Goal: Task Accomplishment & Management: Manage account settings

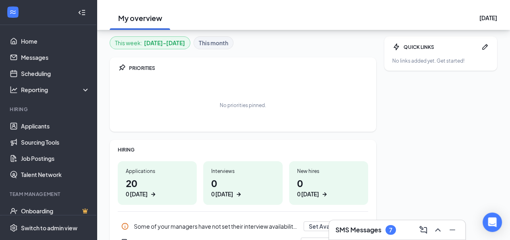
scroll to position [161, 0]
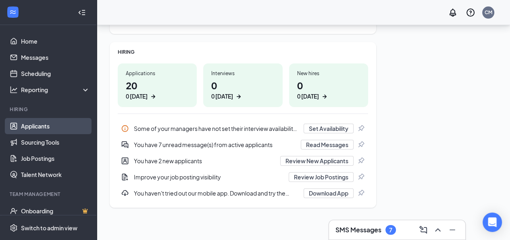
click at [46, 127] on link "Applicants" at bounding box center [55, 126] width 69 height 16
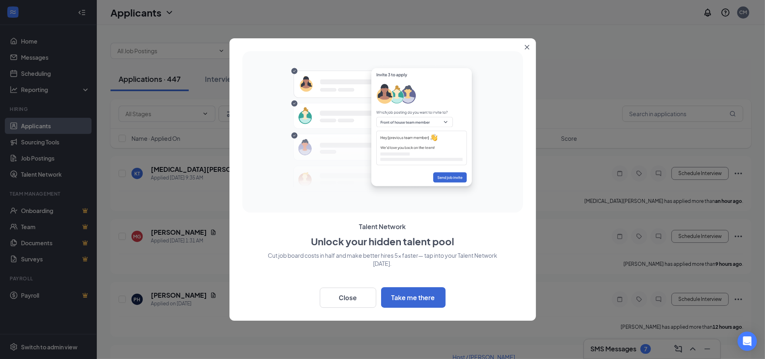
drag, startPoint x: 503, startPoint y: 0, endPoint x: 561, endPoint y: 109, distance: 123.6
click at [516, 109] on div at bounding box center [382, 179] width 765 height 359
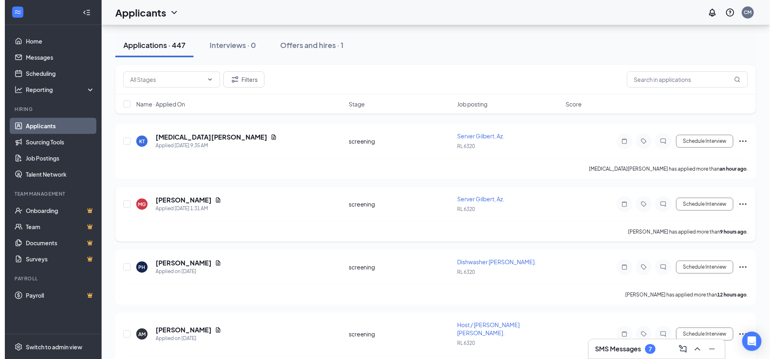
scroll to position [61, 0]
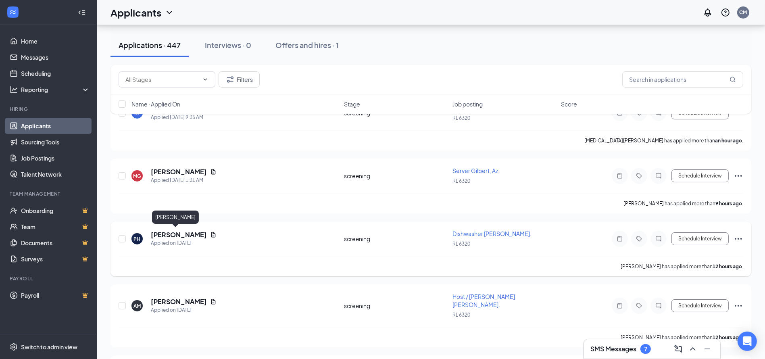
click at [161, 235] on h5 "[PERSON_NAME]" at bounding box center [179, 234] width 56 height 9
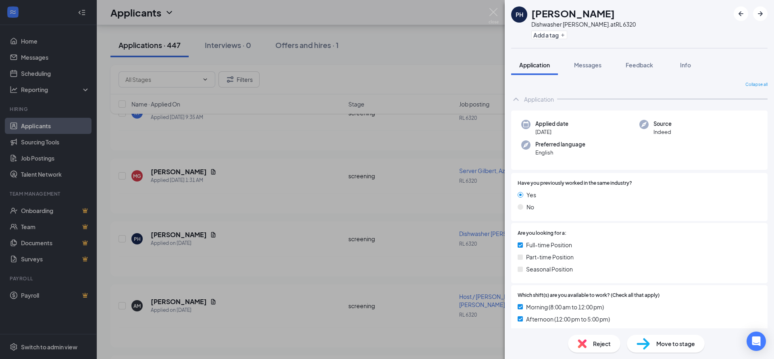
click at [516, 18] on h1 "[PERSON_NAME]" at bounding box center [573, 13] width 83 height 14
click at [516, 10] on h1 "[PERSON_NAME]" at bounding box center [573, 13] width 83 height 14
click at [516, 12] on div "PH" at bounding box center [520, 14] width 8 height 8
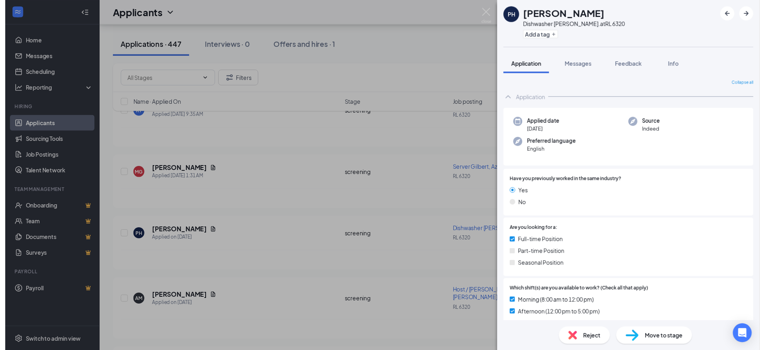
scroll to position [156, 0]
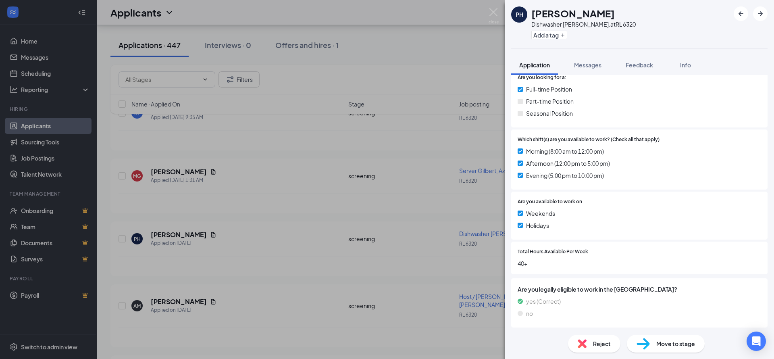
click at [410, 150] on div "PH [PERSON_NAME] Dishwasher [PERSON_NAME]. at RL 6320 Add a tag Application Mes…" at bounding box center [387, 179] width 774 height 359
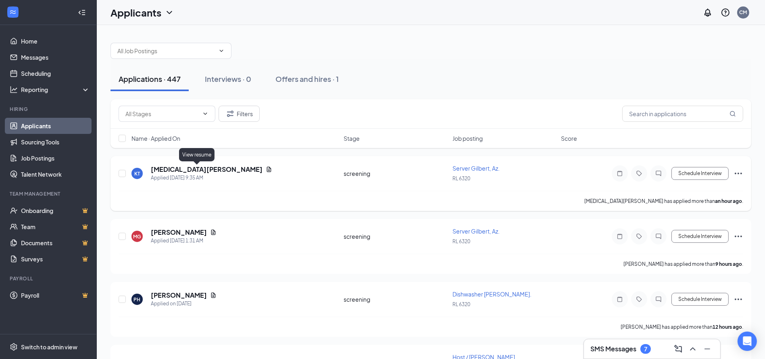
click at [266, 166] on icon "Document" at bounding box center [269, 169] width 6 height 6
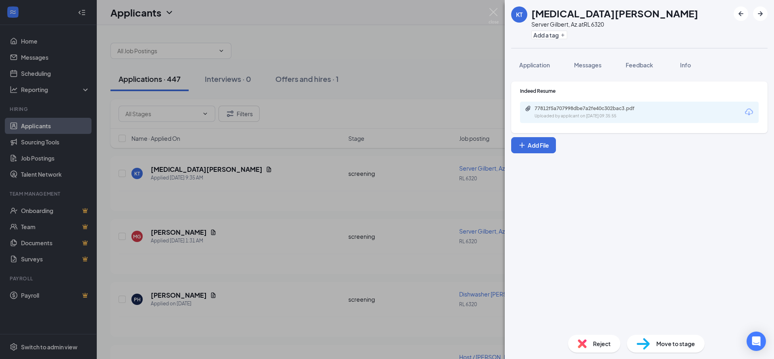
click at [357, 70] on div "KT [MEDICAL_DATA][PERSON_NAME], Az. at RL 6320 Add a tag Application Messages F…" at bounding box center [387, 179] width 774 height 359
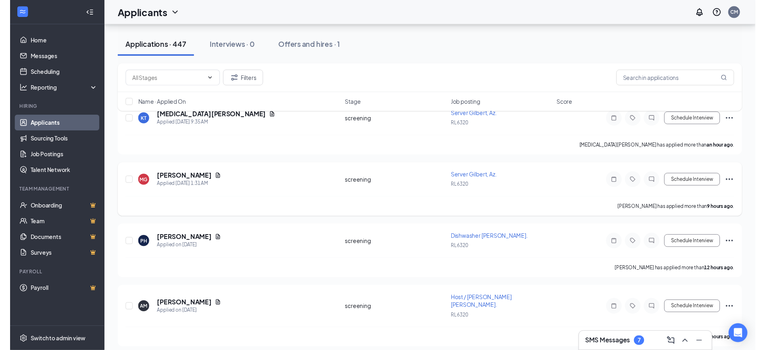
scroll to position [121, 0]
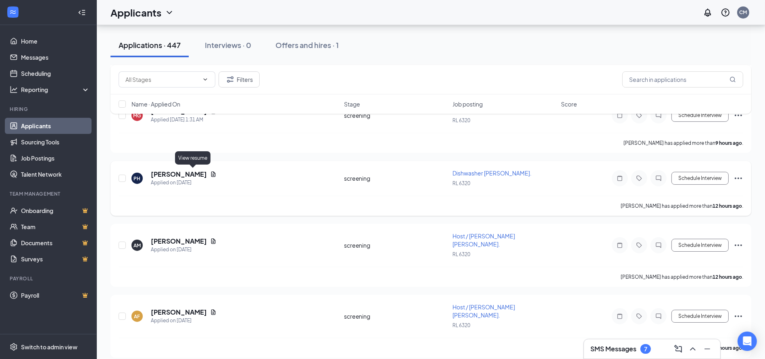
click at [210, 172] on icon "Document" at bounding box center [213, 174] width 6 height 6
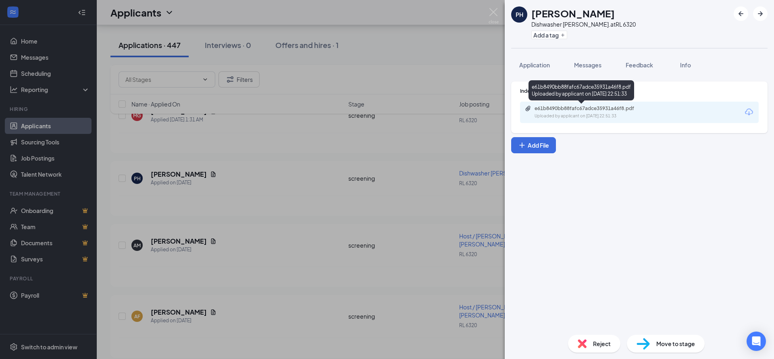
click at [516, 114] on div "Uploaded by applicant on [DATE] 22:51:33" at bounding box center [595, 116] width 121 height 6
click at [341, 46] on div "PH [PERSON_NAME] Dishwasher [PERSON_NAME]. at RL 6320 Add a tag Application Mes…" at bounding box center [387, 179] width 774 height 359
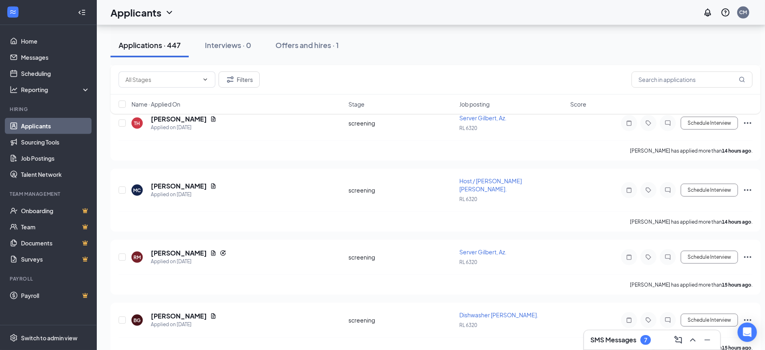
scroll to position [544, 0]
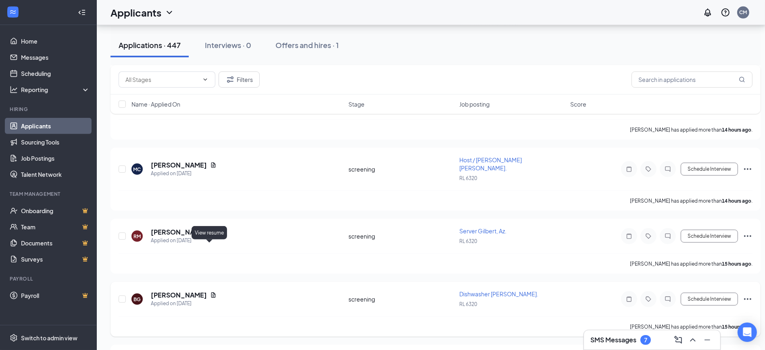
click at [210, 239] on icon "Document" at bounding box center [213, 295] width 6 height 6
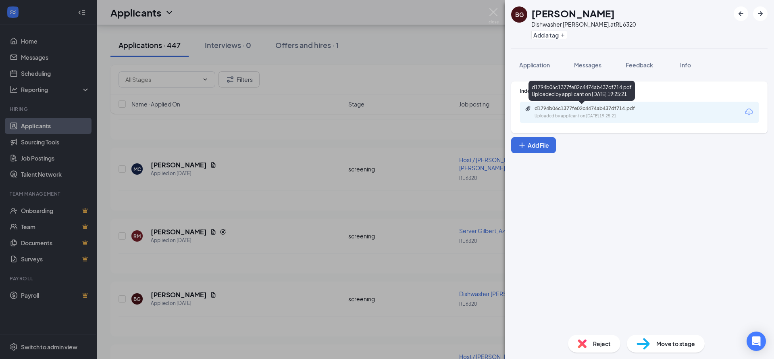
click at [516, 107] on div "d1794b06c1377fe02c4474ab437df714.pdf" at bounding box center [591, 108] width 113 height 6
click at [301, 136] on div "BG [PERSON_NAME] Dishwasher [PERSON_NAME]. at RL 6320 Add a tag Application Mes…" at bounding box center [387, 179] width 774 height 359
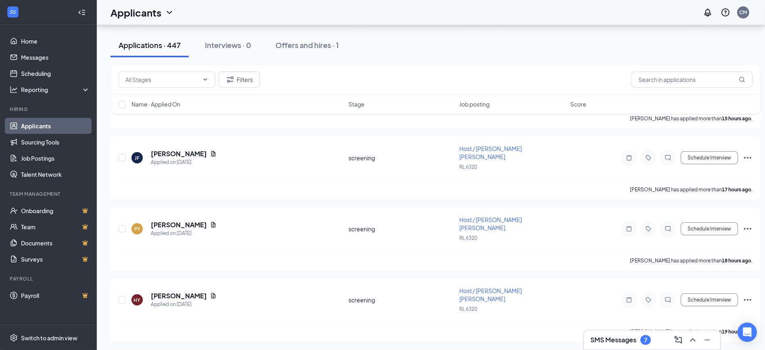
scroll to position [908, 0]
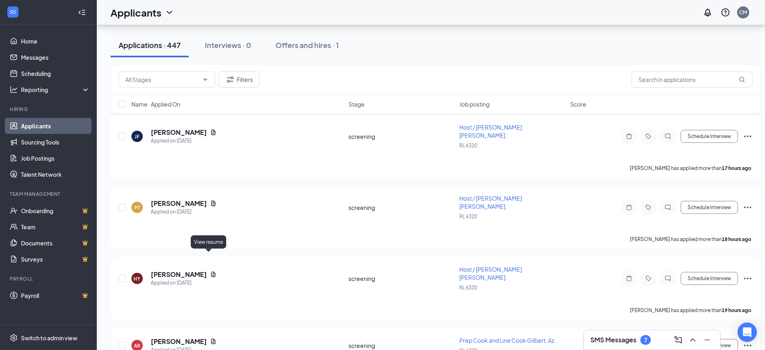
click at [210, 239] on icon "Document" at bounding box center [213, 341] width 6 height 6
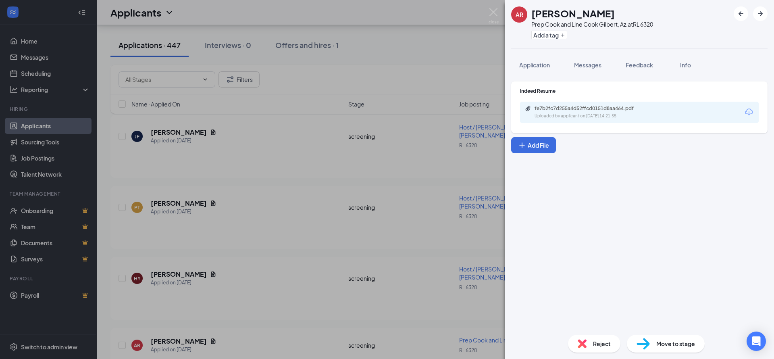
click at [516, 117] on div "Uploaded by applicant on [DATE] 14:21:55" at bounding box center [595, 116] width 121 height 6
drag, startPoint x: 311, startPoint y: 163, endPoint x: 328, endPoint y: 163, distance: 16.1
click at [311, 164] on div "AR [PERSON_NAME] Prep Cook and Line Cook Gilbert, Az. at RL 6320 Add a tag Appl…" at bounding box center [387, 179] width 774 height 359
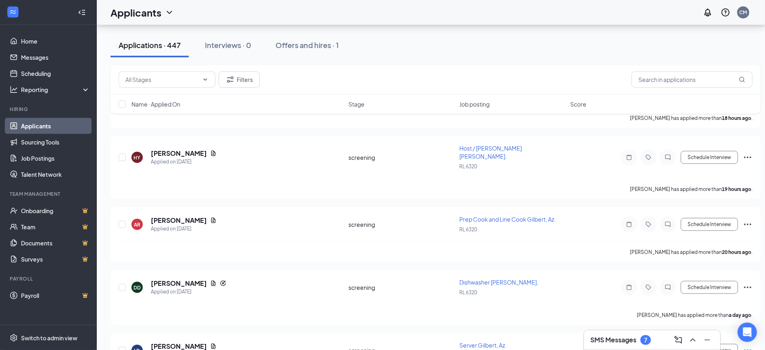
scroll to position [1089, 0]
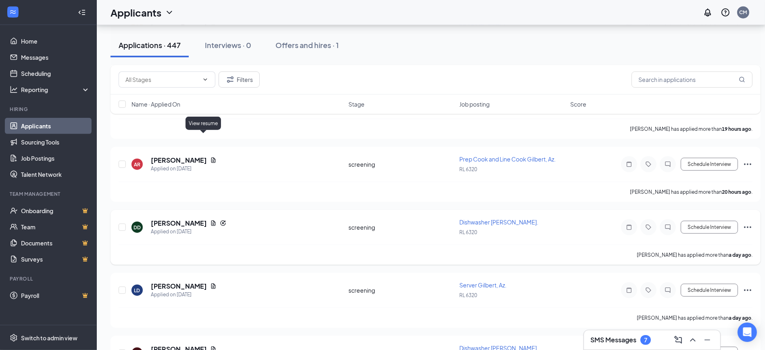
click at [211, 220] on icon "Document" at bounding box center [213, 222] width 4 height 5
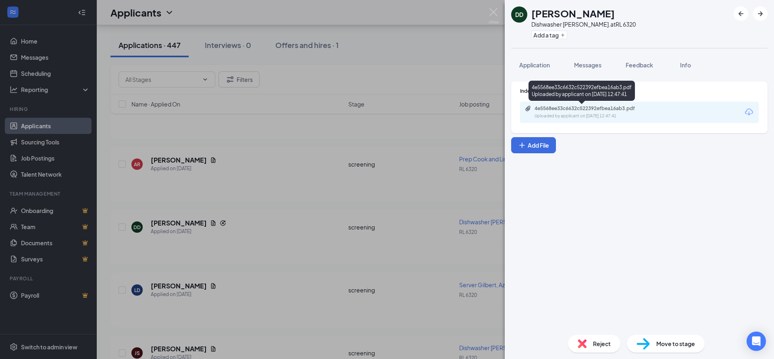
click at [516, 112] on div "4e5568ee33c6632c522392efbea16ab3.pdf Uploaded by applicant on [DATE] 12:47:41" at bounding box center [590, 112] width 131 height 14
click at [394, 77] on div "DD [PERSON_NAME] Dishwasher [PERSON_NAME]. at RL 6320 Add a tag Application Mes…" at bounding box center [387, 179] width 774 height 359
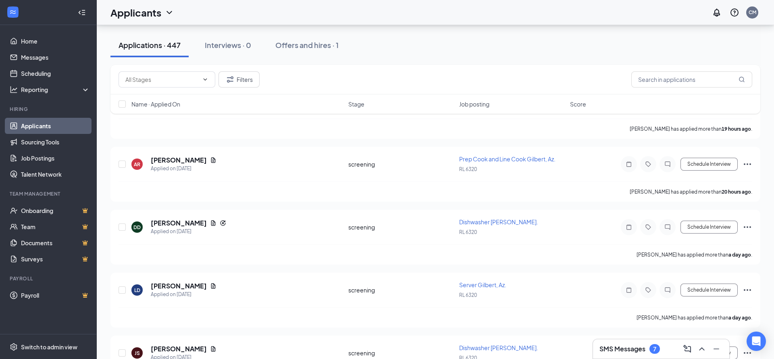
click at [330, 76] on div "Filters" at bounding box center [436, 79] width 634 height 16
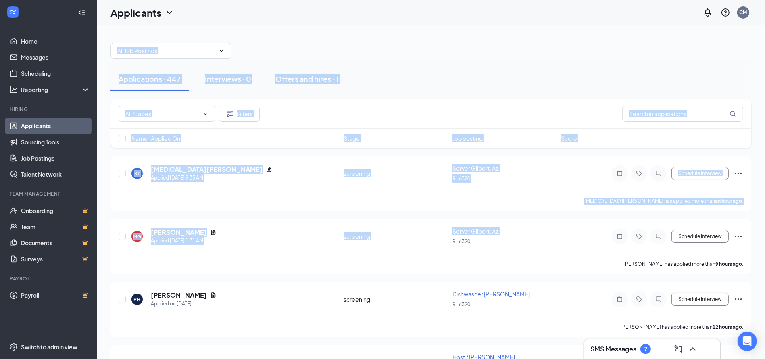
drag, startPoint x: 659, startPoint y: 346, endPoint x: 561, endPoint y: 216, distance: 163.0
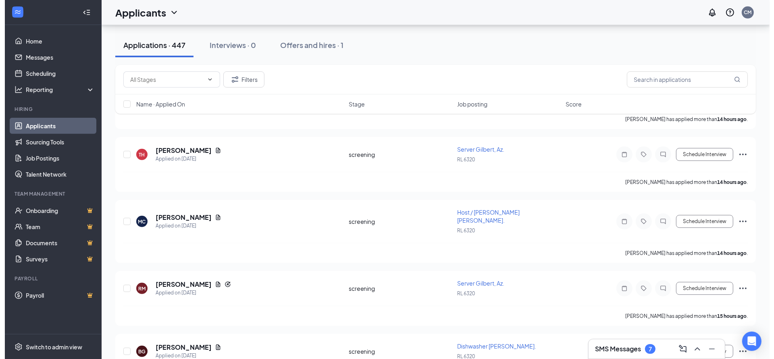
scroll to position [544, 0]
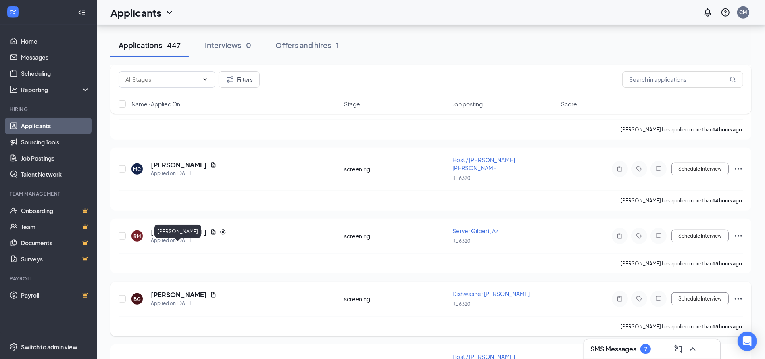
click at [183, 239] on h5 "[PERSON_NAME]" at bounding box center [179, 294] width 56 height 9
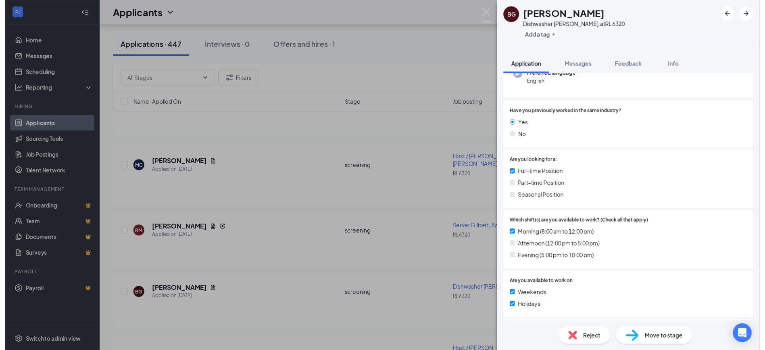
scroll to position [156, 0]
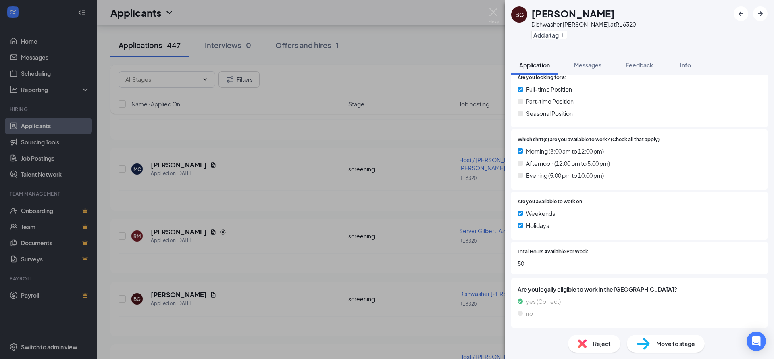
click at [265, 201] on div "BG [PERSON_NAME] Dishwasher [PERSON_NAME]. at RL 6320 Add a tag Application Mes…" at bounding box center [387, 179] width 774 height 359
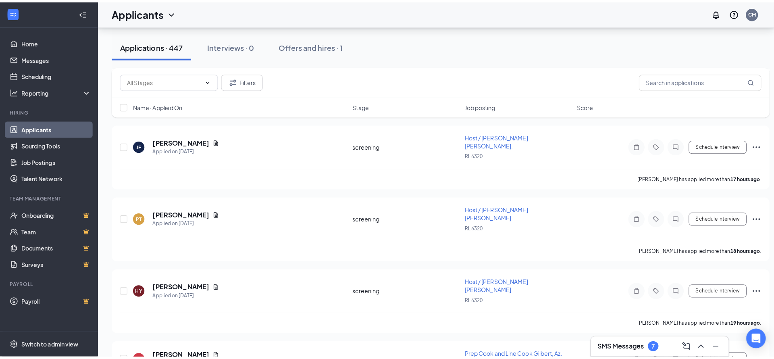
scroll to position [908, 0]
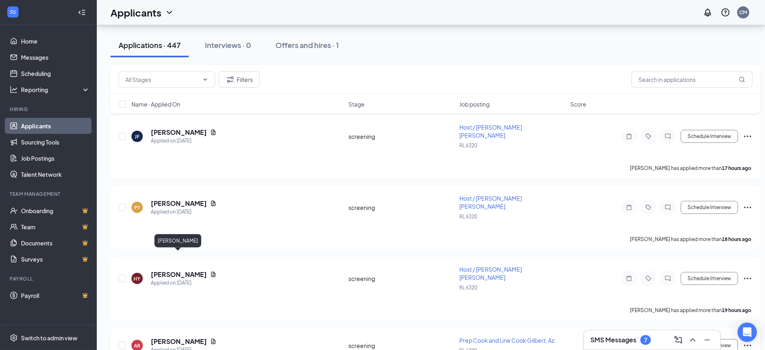
click at [175, 239] on h5 "[PERSON_NAME]" at bounding box center [179, 341] width 56 height 9
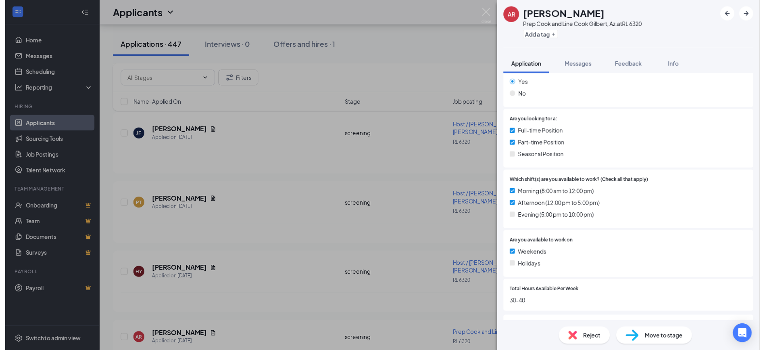
scroll to position [178, 0]
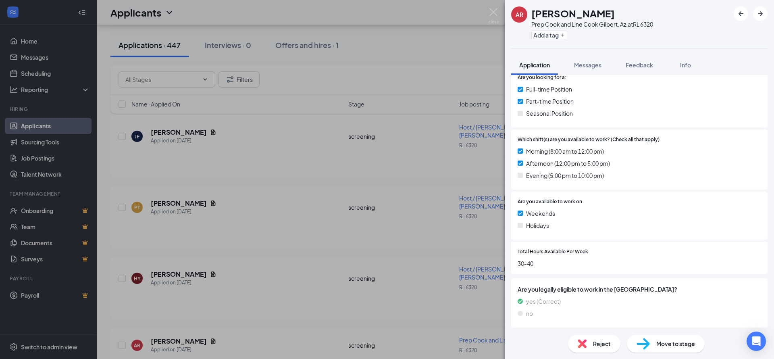
click at [310, 223] on div "AR [PERSON_NAME] Prep Cook and Line Cook Gilbert, Az. at RL 6320 Add a tag Appl…" at bounding box center [387, 179] width 774 height 359
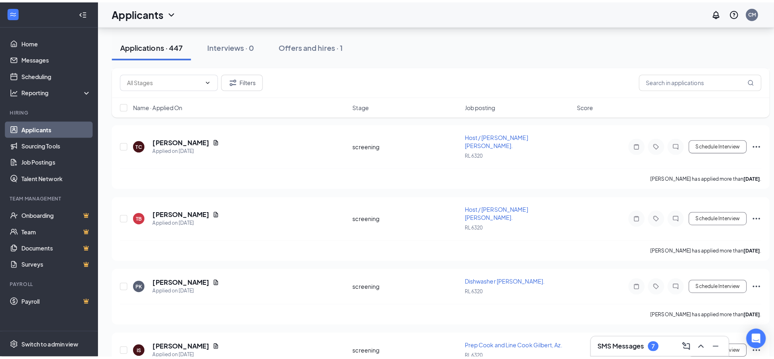
scroll to position [1512, 0]
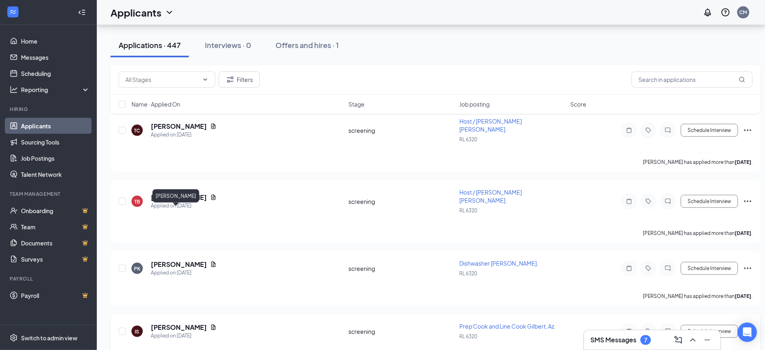
click at [172, 239] on h5 "[PERSON_NAME]" at bounding box center [179, 327] width 56 height 9
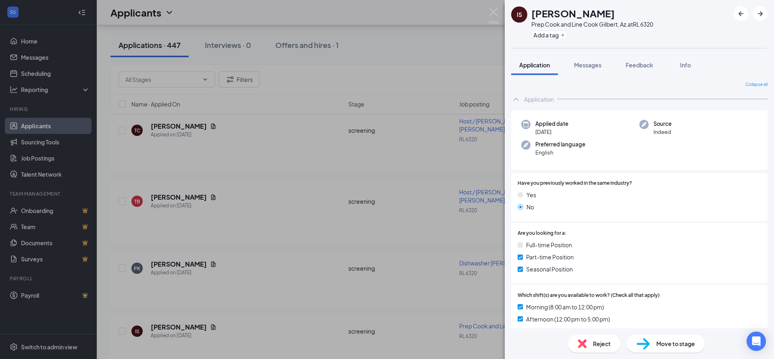
drag, startPoint x: 251, startPoint y: 255, endPoint x: 236, endPoint y: 269, distance: 20.8
click at [251, 239] on div "IS [PERSON_NAME] Prep Cook and Line Cook Gilbert, Az. at RL 6320 Add a tag Appl…" at bounding box center [387, 179] width 774 height 359
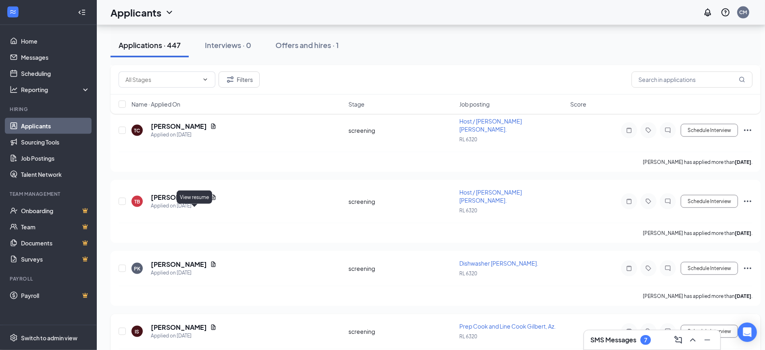
click at [210, 239] on icon "Document" at bounding box center [213, 327] width 6 height 6
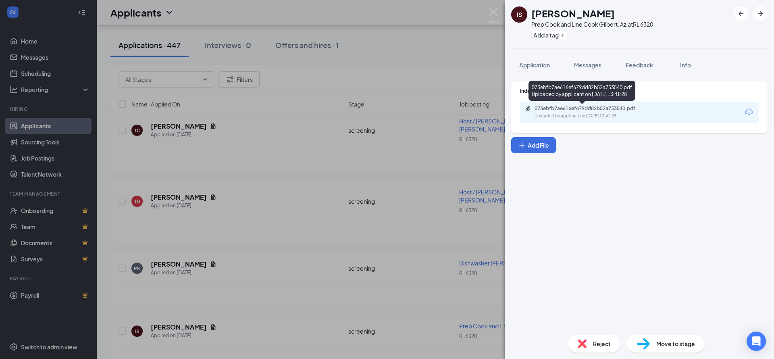
click at [516, 110] on div "073ebfb7ae616ef679dd82b52a753540.pdf" at bounding box center [591, 108] width 113 height 6
click at [354, 110] on div "IS [PERSON_NAME] Prep Cook and Line Cook Gilbert, Az. at RL 6320 Add a tag Appl…" at bounding box center [387, 179] width 774 height 359
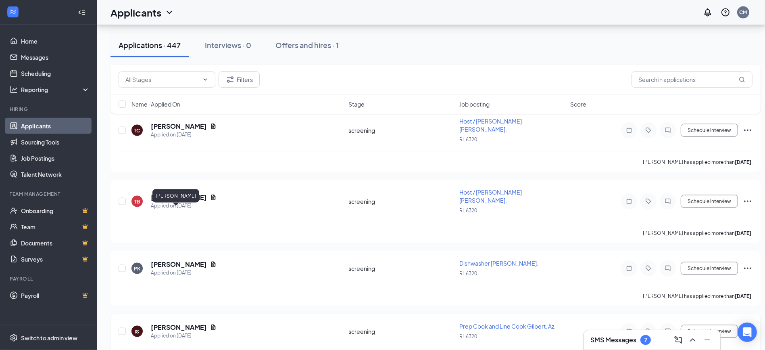
drag, startPoint x: 171, startPoint y: 208, endPoint x: 171, endPoint y: 213, distance: 5.2
click at [171, 239] on h5 "[PERSON_NAME]" at bounding box center [179, 327] width 56 height 9
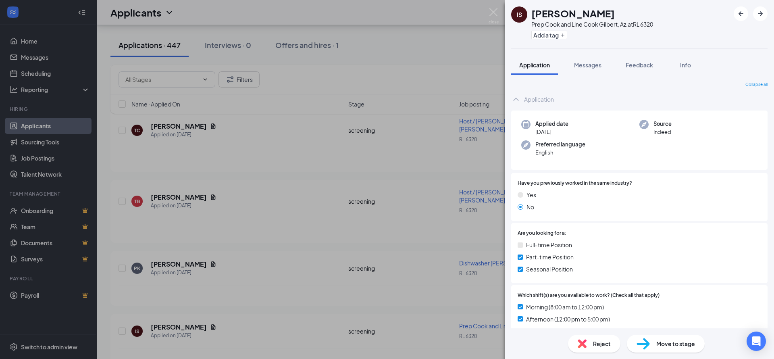
click at [432, 196] on div "IS [PERSON_NAME] Prep Cook and Line Cook Gilbert, Az. at RL 6320 Add a tag Appl…" at bounding box center [387, 179] width 774 height 359
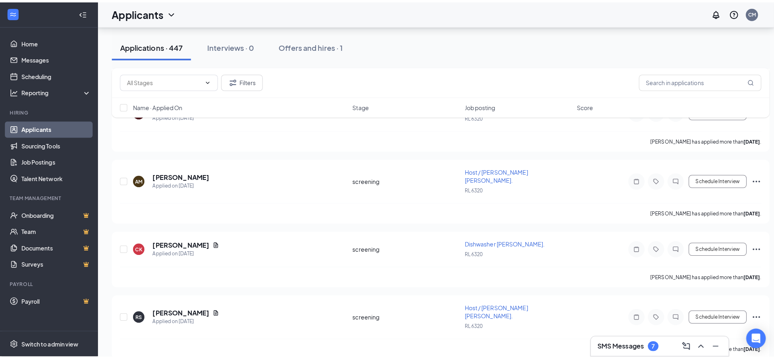
scroll to position [1755, 0]
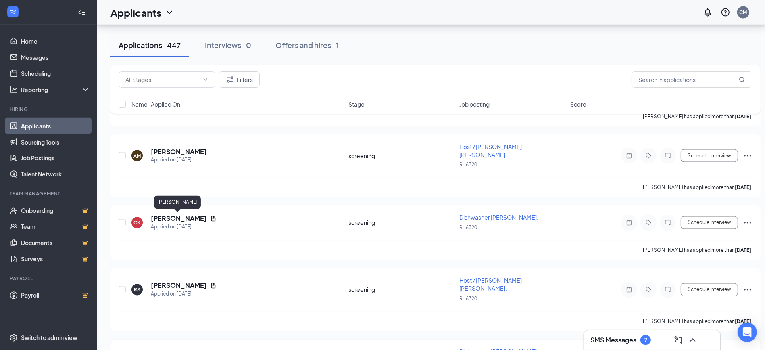
click at [176, 239] on h5 "[PERSON_NAME]" at bounding box center [179, 352] width 56 height 9
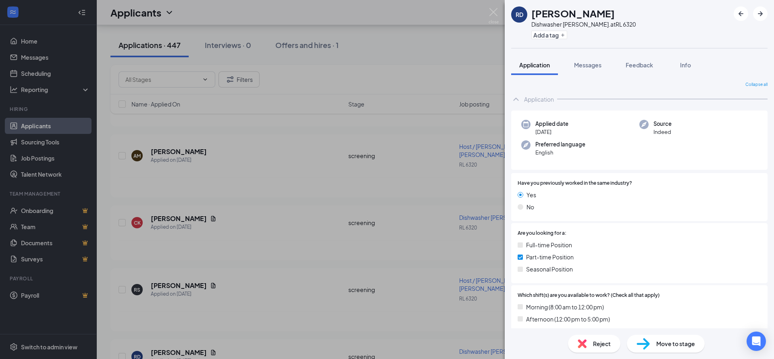
click at [412, 191] on div "RD [PERSON_NAME] Dishwasher [PERSON_NAME]. at RL 6320 Add a tag Application Mes…" at bounding box center [387, 179] width 774 height 359
